Goal: Transaction & Acquisition: Book appointment/travel/reservation

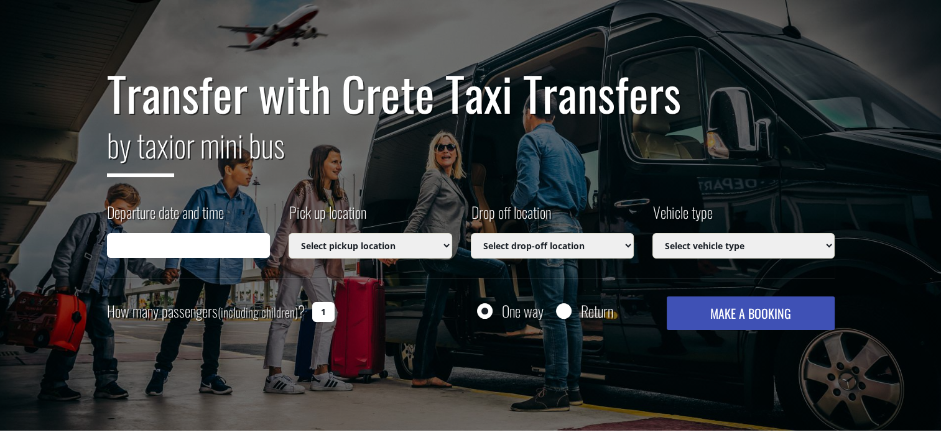
scroll to position [73, 0]
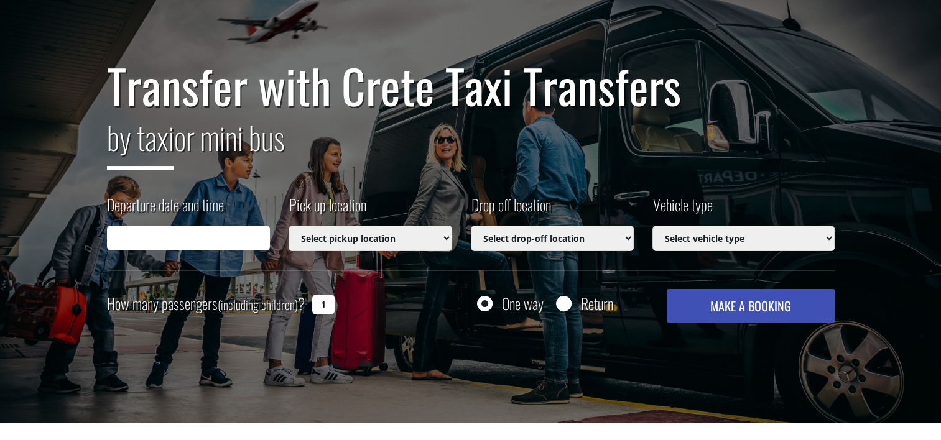
click at [207, 236] on input "Departure date and time" at bounding box center [189, 238] width 164 height 25
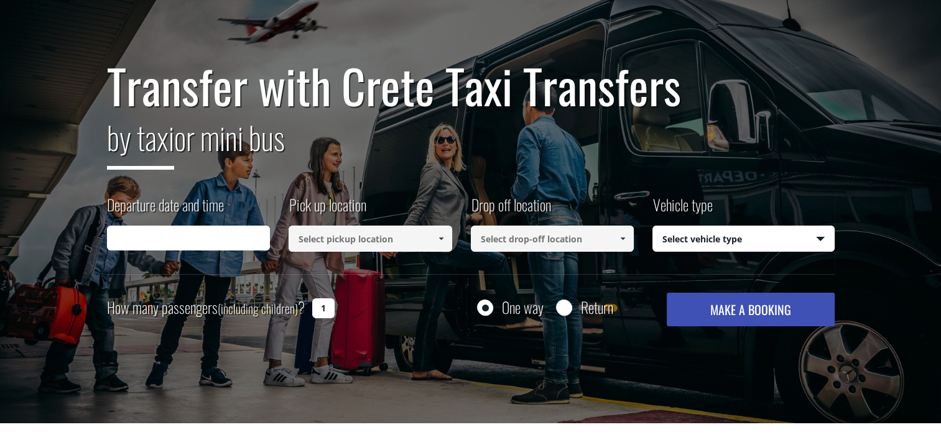
type input "09/09/2025 18:05"
click at [198, 241] on input "09/09/2025 18:05" at bounding box center [189, 238] width 164 height 25
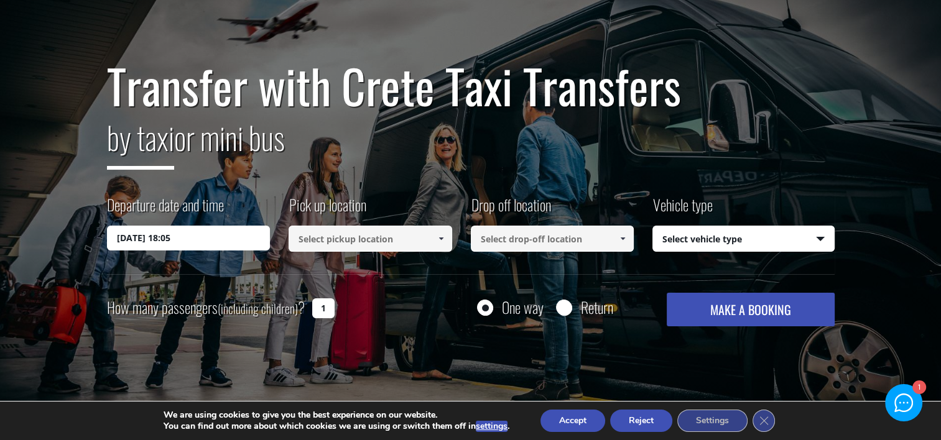
click at [160, 238] on input "09/09/2025 18:05" at bounding box center [189, 238] width 164 height 25
click at [442, 240] on span at bounding box center [441, 239] width 10 height 10
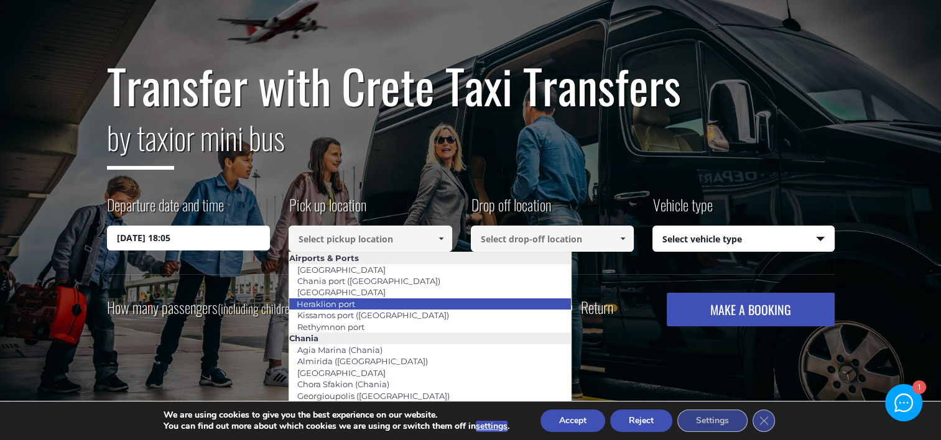
click at [372, 306] on li "Heraklion port" at bounding box center [430, 304] width 282 height 11
type input "Heraklion port"
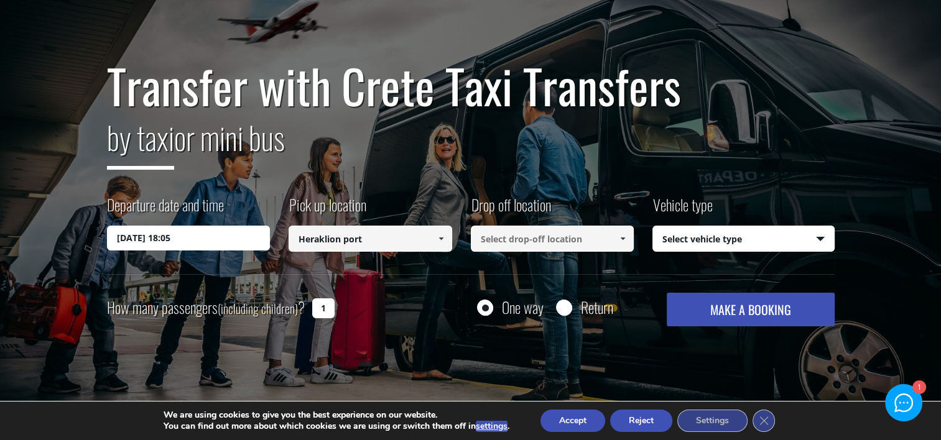
click at [327, 310] on input "1" at bounding box center [323, 309] width 22 height 20
type input "2"
click at [621, 240] on span at bounding box center [623, 239] width 10 height 10
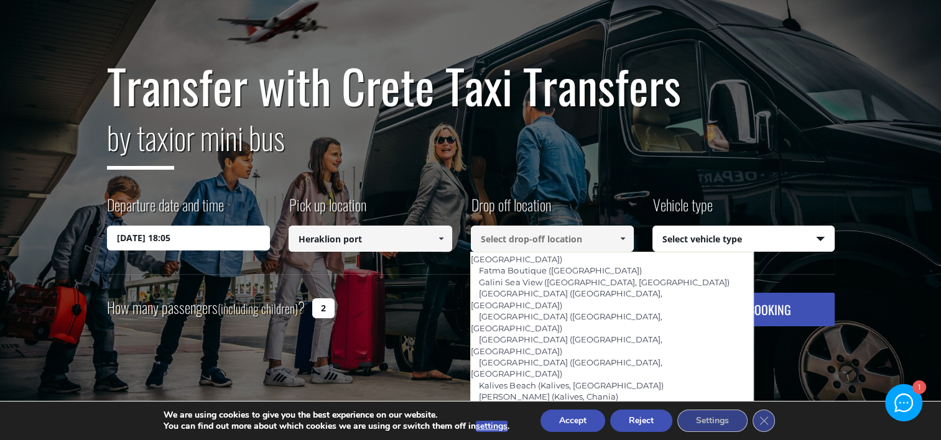
scroll to position [526, 0]
type input "Minoa Palace (Platanias, Chania)"
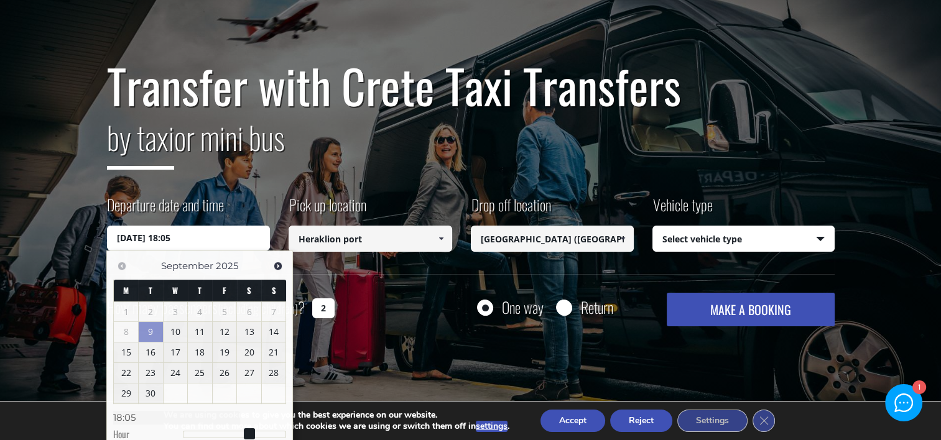
click at [228, 229] on input "09/09/2025 18:05" at bounding box center [189, 238] width 164 height 25
click at [144, 394] on link "30" at bounding box center [151, 394] width 24 height 20
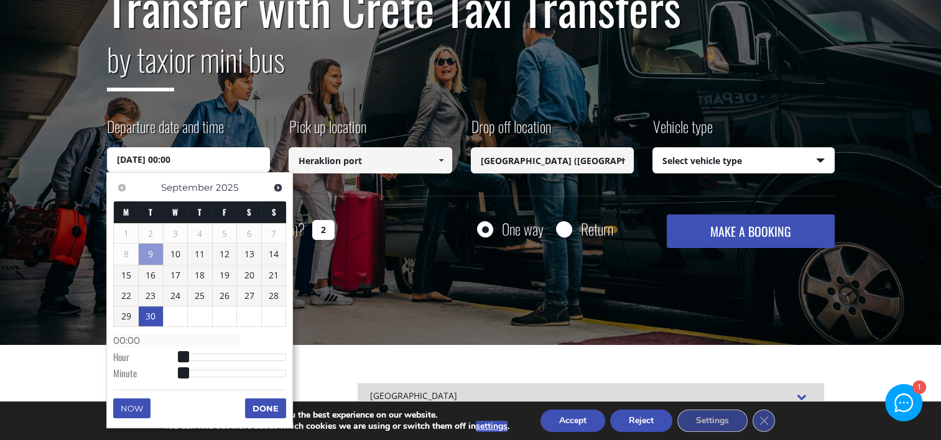
scroll to position [168, 0]
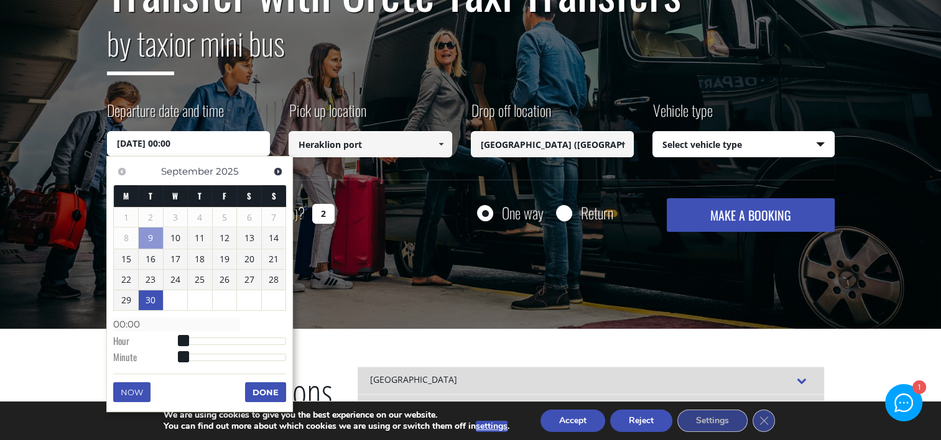
click at [182, 336] on span at bounding box center [183, 340] width 11 height 11
type input "30/09/2025 01:00"
type input "01:00"
type input "30/09/2025 02:00"
type input "02:00"
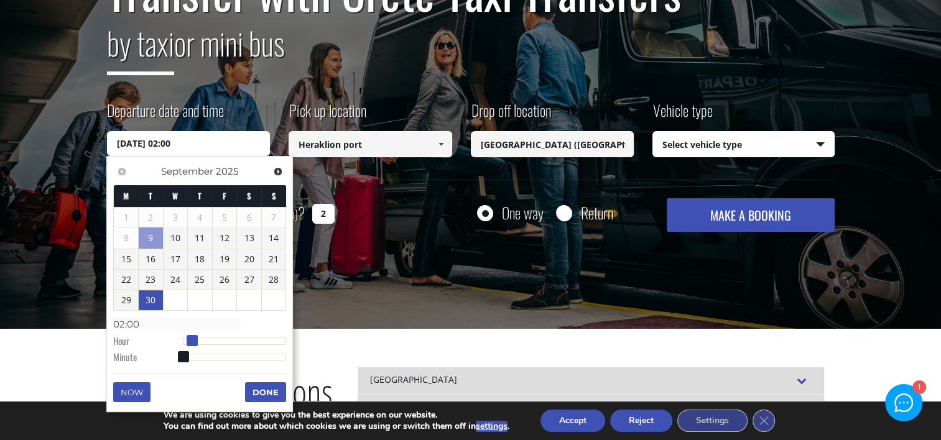
type input "30/09/2025 03:00"
type input "03:00"
type input "30/09/2025 04:00"
type input "04:00"
type input "30/09/2025 05:00"
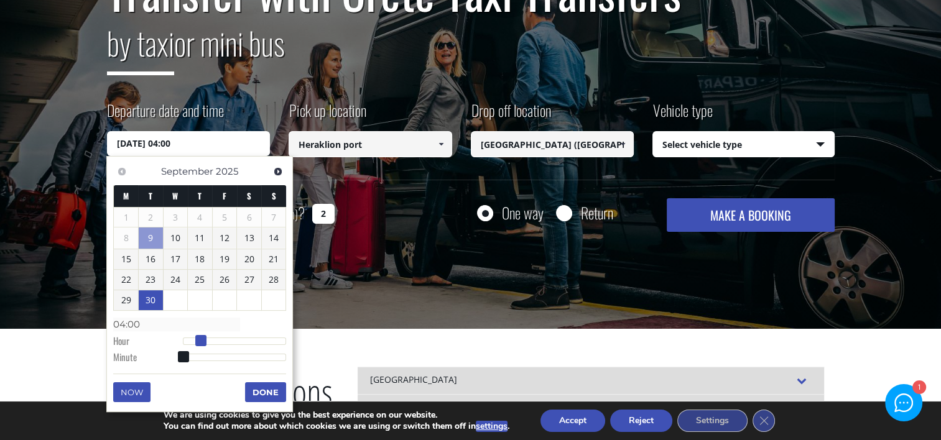
type input "05:00"
type input "30/09/2025 06:00"
type input "06:00"
type input "30/09/2025 07:00"
type input "07:00"
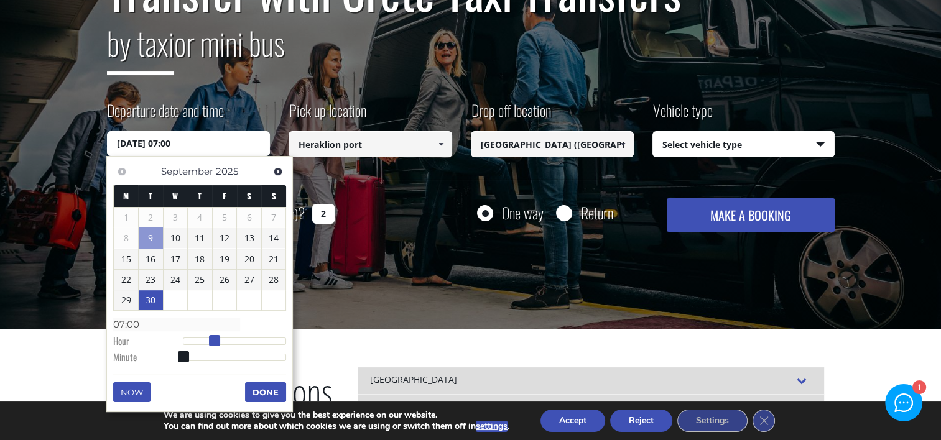
type input "30/09/2025 08:00"
type input "08:00"
type input "30/09/2025 09:00"
type input "09:00"
type input "30/09/2025 08:00"
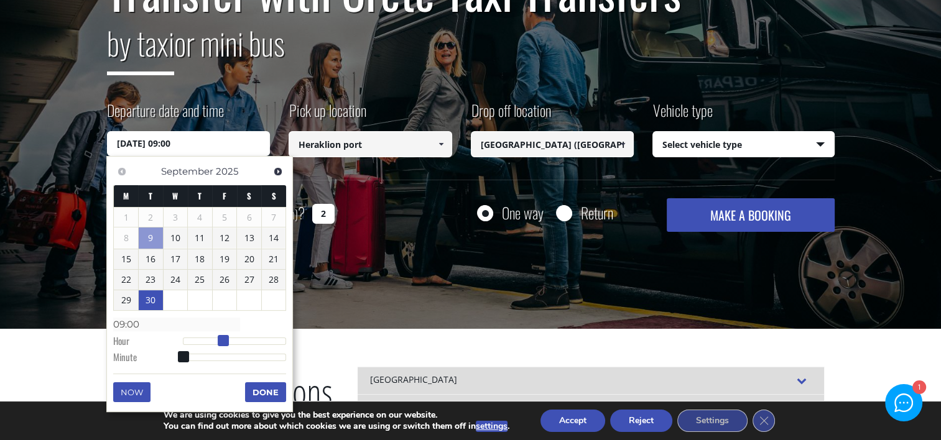
type input "08:00"
type input "30/09/2025 07:00"
type input "07:00"
drag, startPoint x: 182, startPoint y: 339, endPoint x: 214, endPoint y: 339, distance: 32.3
click at [214, 339] on span at bounding box center [214, 340] width 11 height 11
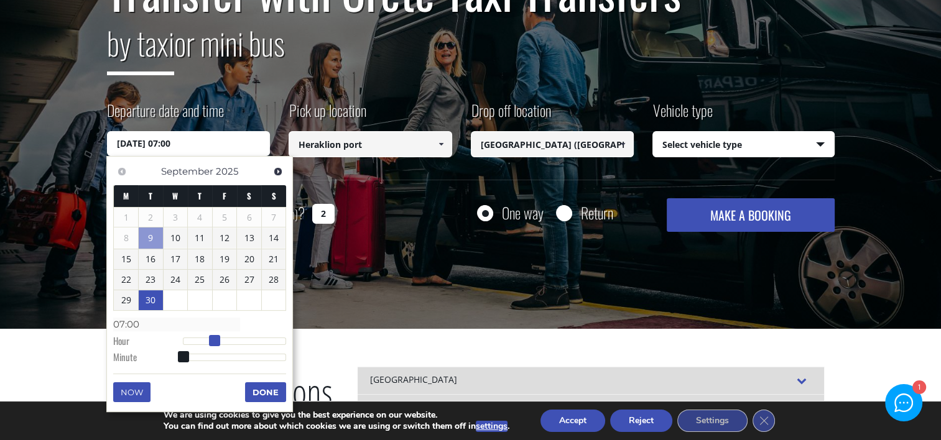
type input "30/09/2025 08:00"
type input "08:00"
drag, startPoint x: 216, startPoint y: 339, endPoint x: 221, endPoint y: 343, distance: 6.6
click at [221, 343] on span at bounding box center [218, 340] width 11 height 11
click at [263, 392] on button "Done" at bounding box center [265, 393] width 41 height 20
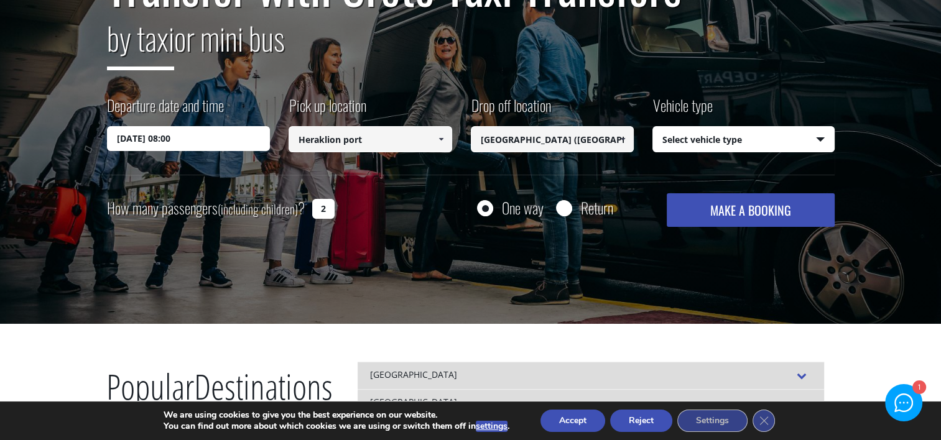
scroll to position [167, 0]
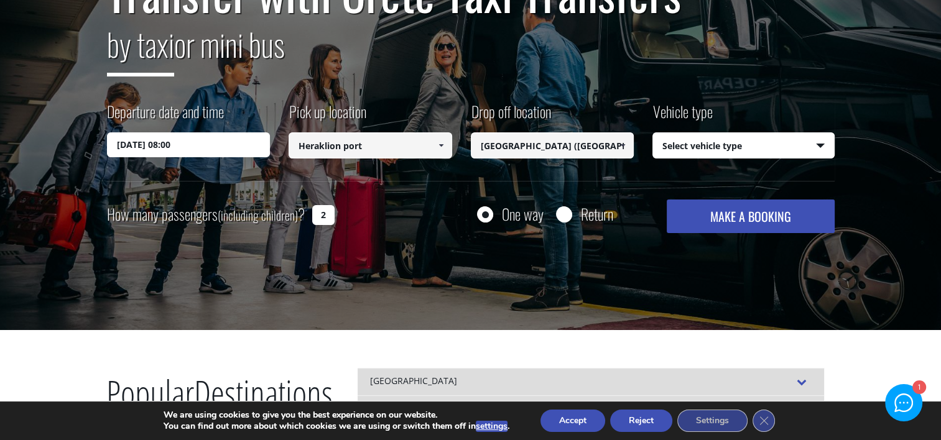
click at [824, 142] on select "Select vehicle type Taxi (4 passengers) Mercedes E Class Mini Van (7 passengers…" at bounding box center [743, 146] width 181 height 26
select select "540"
click at [653, 133] on select "Select vehicle type Taxi (4 passengers) Mercedes E Class Mini Van (7 passengers…" at bounding box center [743, 146] width 181 height 26
click at [724, 218] on button "MAKE A BOOKING" at bounding box center [750, 217] width 167 height 34
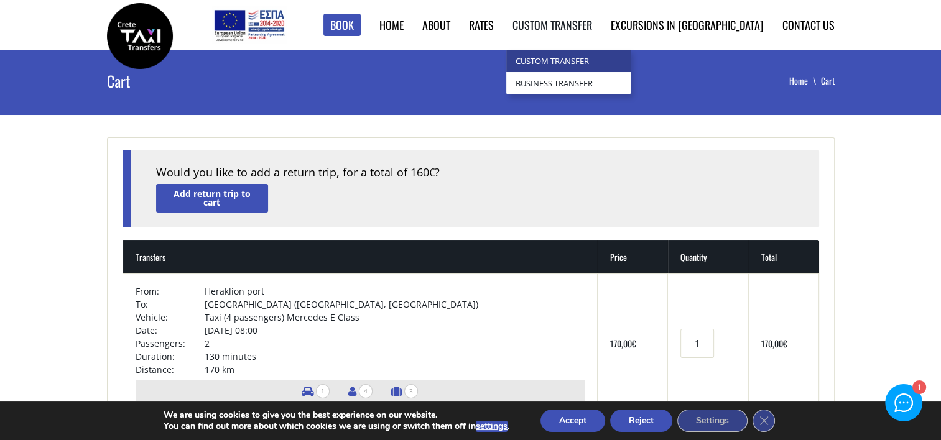
click at [618, 60] on link "Custom Transfer" at bounding box center [568, 61] width 124 height 22
